Goal: Information Seeking & Learning: Learn about a topic

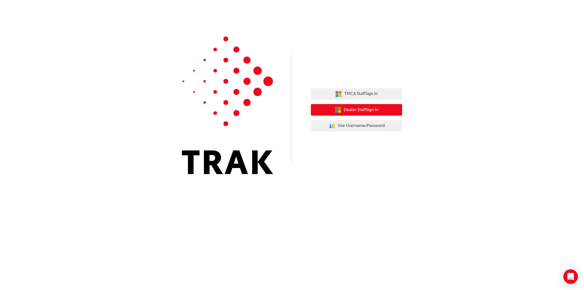
click at [350, 110] on span "Dealer Staff Sign In" at bounding box center [360, 109] width 35 height 7
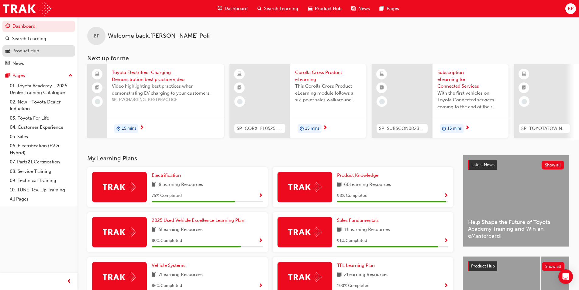
click at [22, 53] on div "Product Hub" at bounding box center [25, 50] width 27 height 7
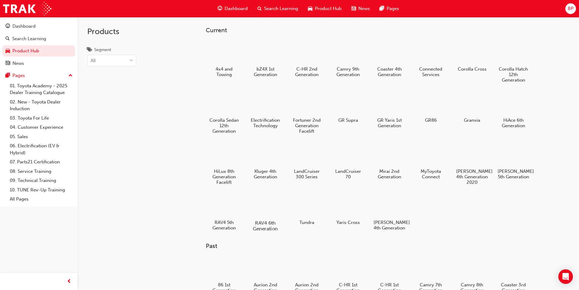
click at [265, 206] on div at bounding box center [265, 205] width 34 height 24
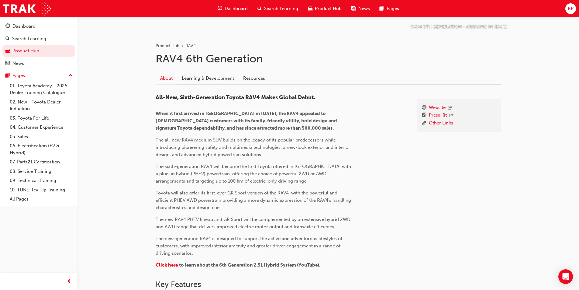
scroll to position [76, 0]
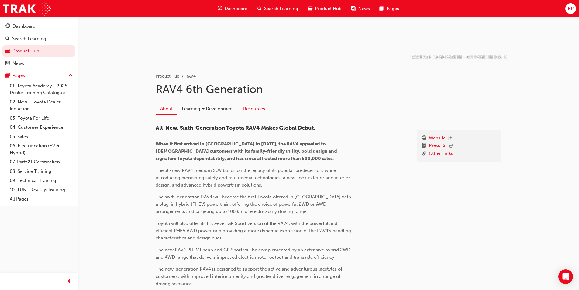
click at [252, 111] on link "Resources" at bounding box center [254, 109] width 31 height 12
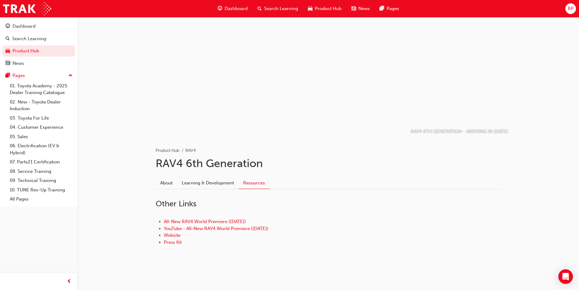
scroll to position [2, 0]
click at [202, 183] on link "Learning & Development" at bounding box center [207, 183] width 61 height 12
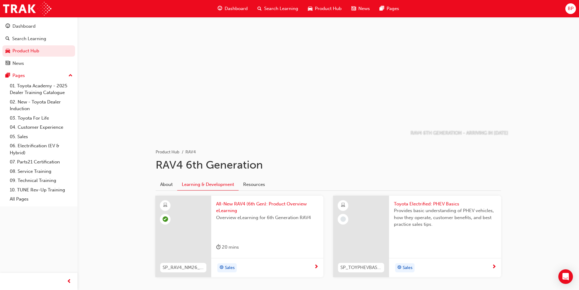
scroll to position [32, 0]
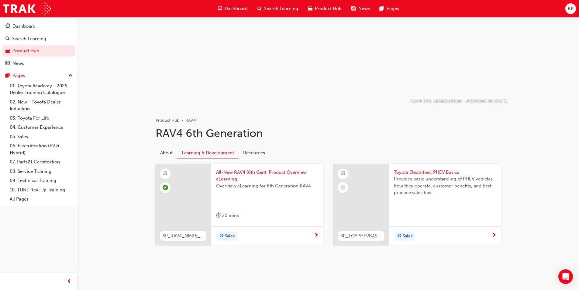
click at [246, 172] on span "All-New RAV4 (6th Gen): Product Overview eLearning" at bounding box center [267, 176] width 102 height 14
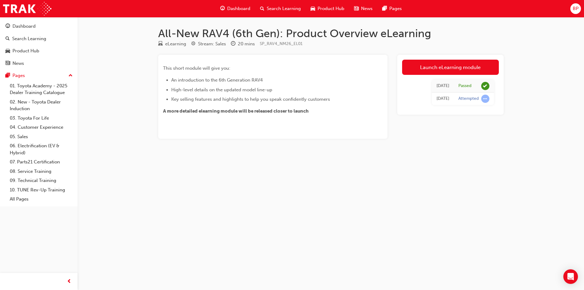
click at [465, 84] on div "Passed" at bounding box center [464, 86] width 13 height 6
click at [481, 101] on span "learningRecordVerb_ATTEMPT-icon" at bounding box center [485, 99] width 8 height 8
click at [467, 70] on link "Launch eLearning module" at bounding box center [450, 67] width 97 height 15
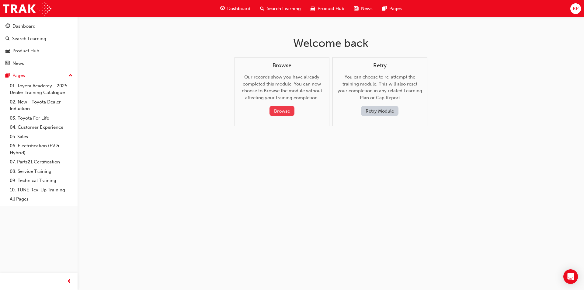
click at [278, 114] on button "Browse" at bounding box center [281, 111] width 25 height 10
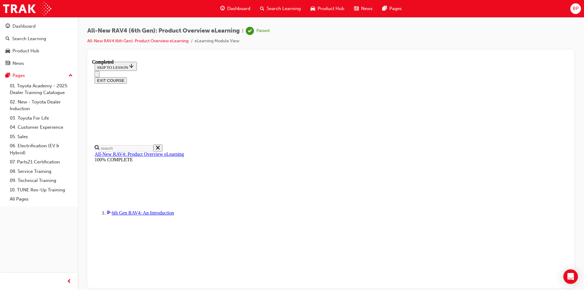
scroll to position [6, 0]
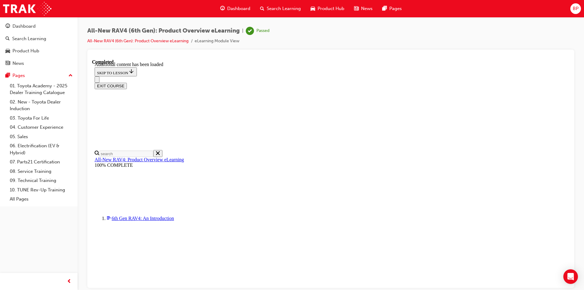
scroll to position [1125, 0]
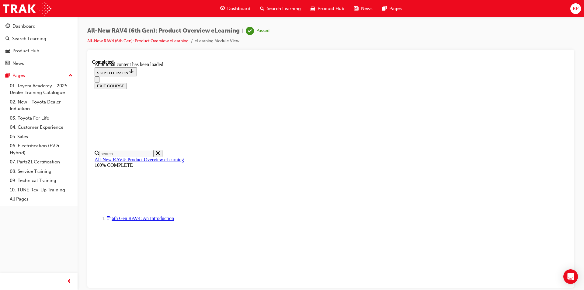
click at [376, 40] on div "All-New RAV4 (6th Gen): Product Overview eLearning | Passed All-New RAV4 (6th G…" at bounding box center [330, 38] width 487 height 23
